Goal: Find specific page/section: Find specific page/section

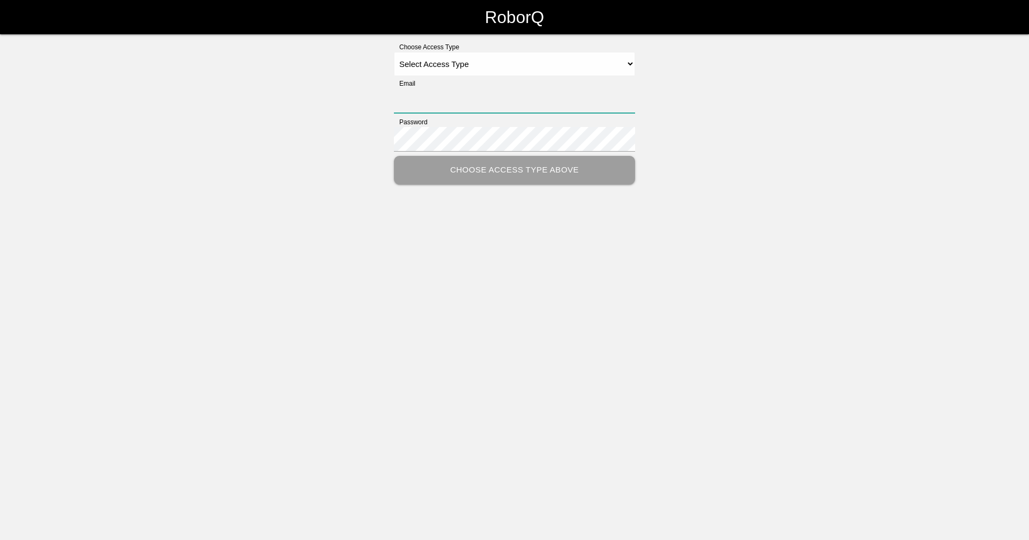
type input "[EMAIL_ADDRESS][DOMAIN_NAME]"
click at [411, 63] on select "Select Access Type Admin Customer Supervisor Worker" at bounding box center [514, 64] width 241 height 24
select select "Supervisor"
click at [394, 52] on select "Select Access Type Admin Customer Supervisor Worker" at bounding box center [514, 64] width 241 height 24
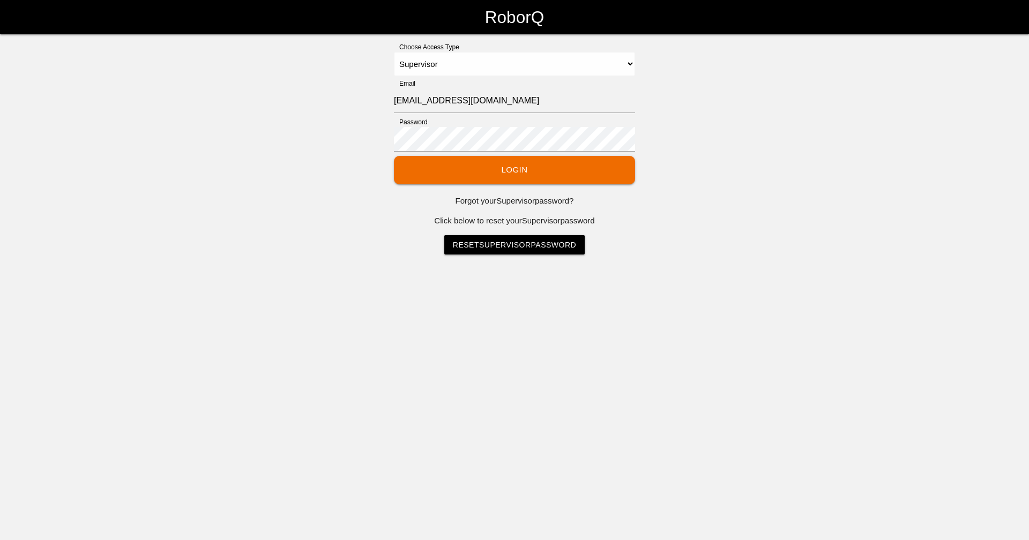
click at [515, 248] on link "Reset Supervisor Password" at bounding box center [514, 244] width 140 height 19
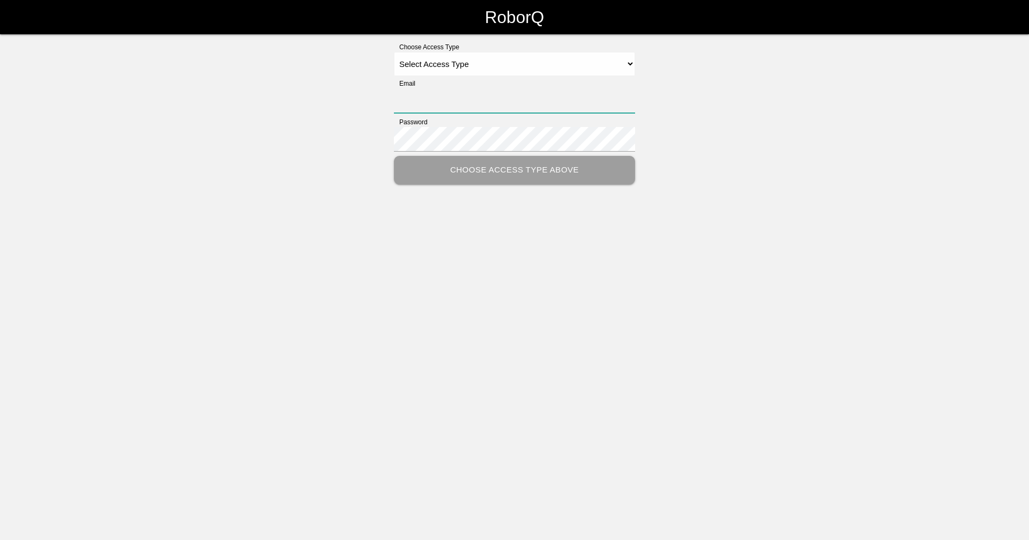
type input "[EMAIL_ADDRESS][DOMAIN_NAME]"
click at [444, 64] on select "Select Access Type Admin Customer Supervisor Worker" at bounding box center [514, 64] width 241 height 24
select select "Supervisor"
click at [394, 52] on select "Select Access Type Admin Customer Supervisor Worker" at bounding box center [514, 64] width 241 height 24
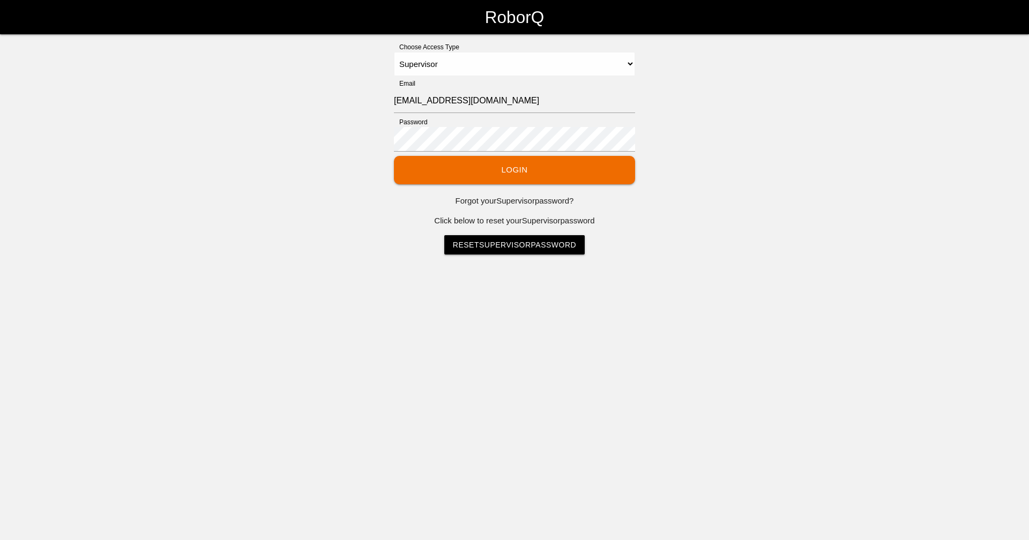
click at [478, 169] on button "Login" at bounding box center [514, 170] width 241 height 28
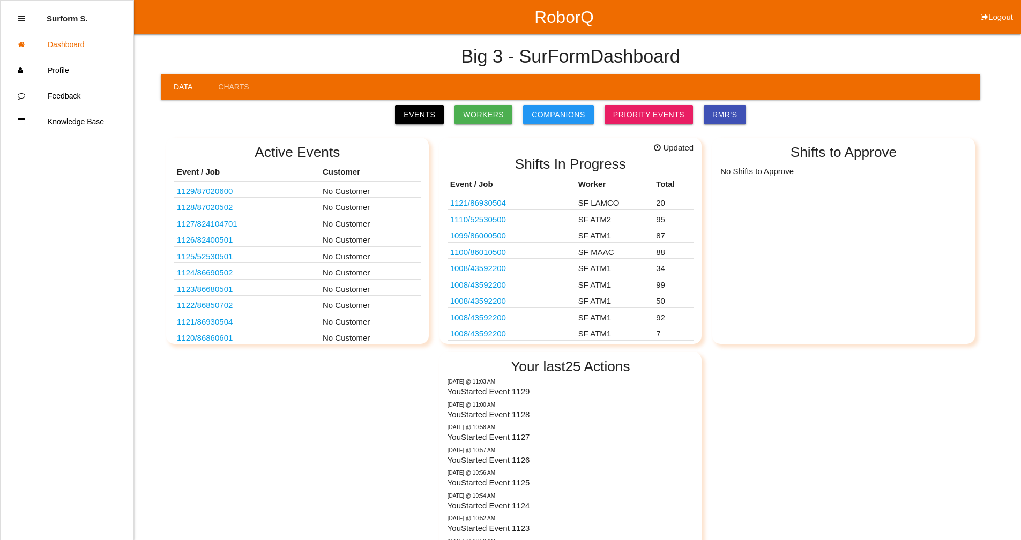
click at [434, 115] on link "Events" at bounding box center [419, 114] width 49 height 19
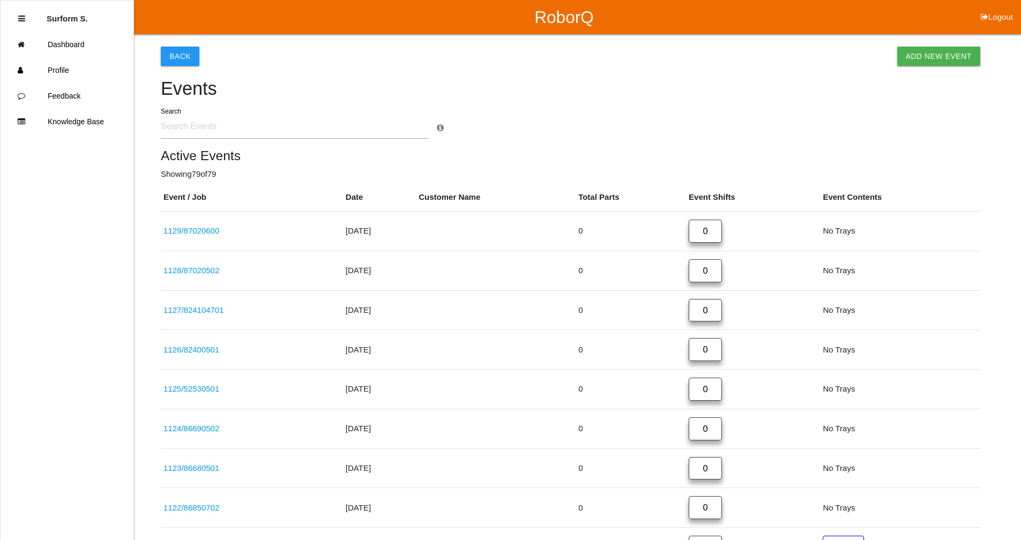
click at [222, 129] on input "text" at bounding box center [295, 126] width 268 height 25
type input "8593"
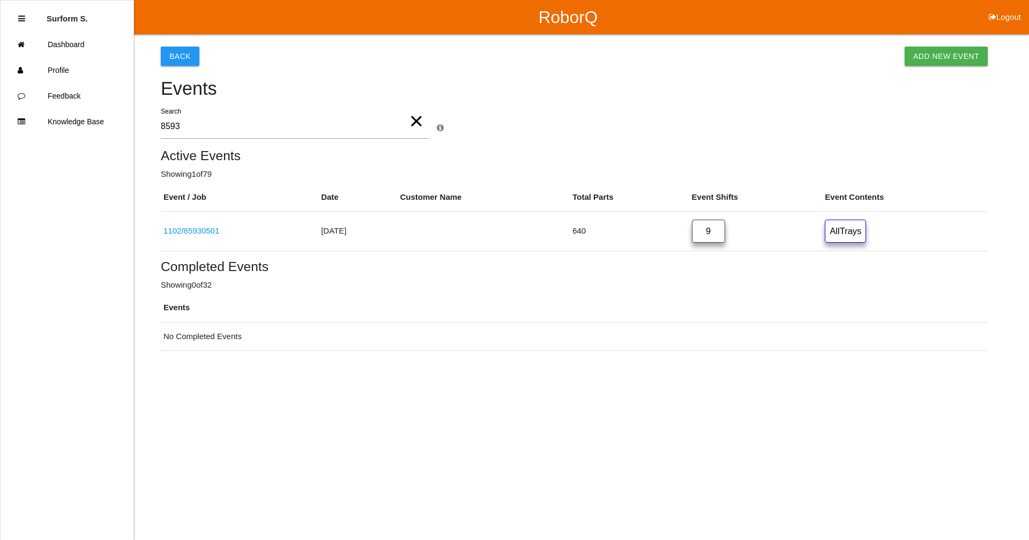
click at [1002, 8] on button "Logout" at bounding box center [1005, 4] width 48 height 8
select select "Supervisor"
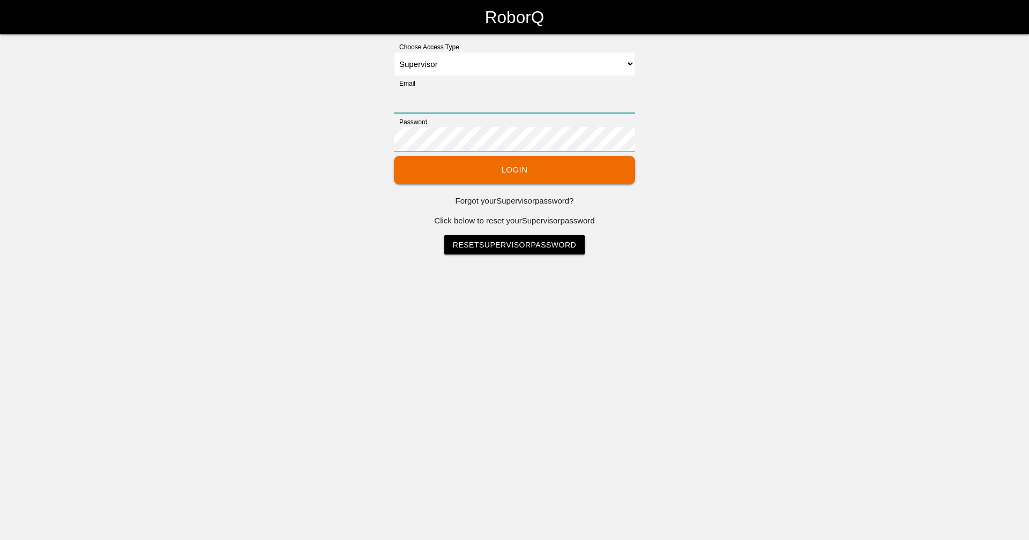
type input "[EMAIL_ADDRESS][DOMAIN_NAME]"
